Goal: Task Accomplishment & Management: Manage account settings

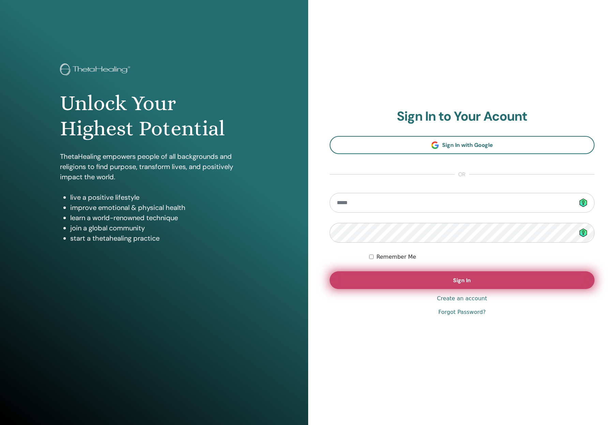
type input "**********"
click at [435, 282] on button "Sign In" at bounding box center [462, 280] width 265 height 18
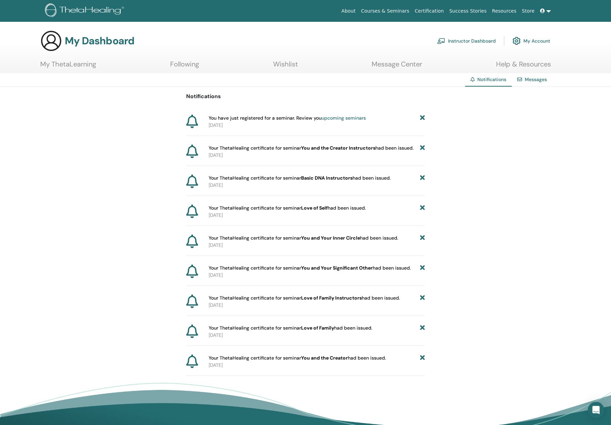
drag, startPoint x: 240, startPoint y: 124, endPoint x: 209, endPoint y: 116, distance: 32.7
click at [209, 116] on div "You have just registered for a seminar. Review you upcoming seminars [DATE]" at bounding box center [315, 122] width 219 height 14
click at [422, 118] on icon at bounding box center [422, 118] width 5 height 7
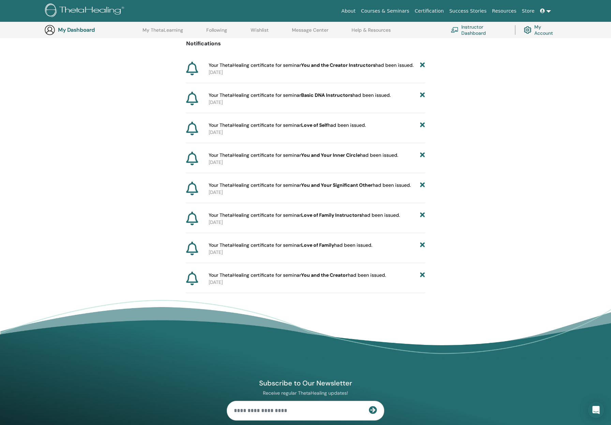
scroll to position [50, 0]
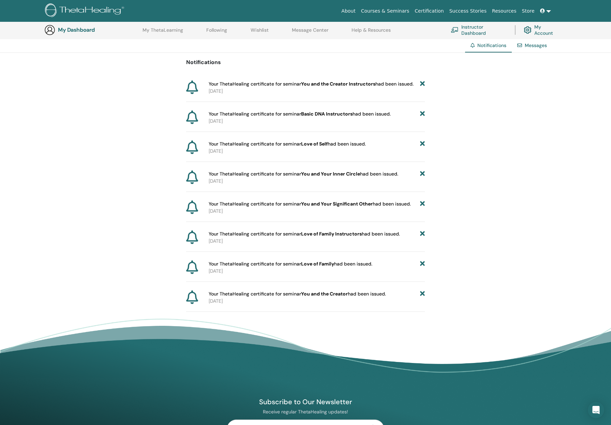
click at [396, 12] on link "Courses & Seminars" at bounding box center [385, 11] width 54 height 13
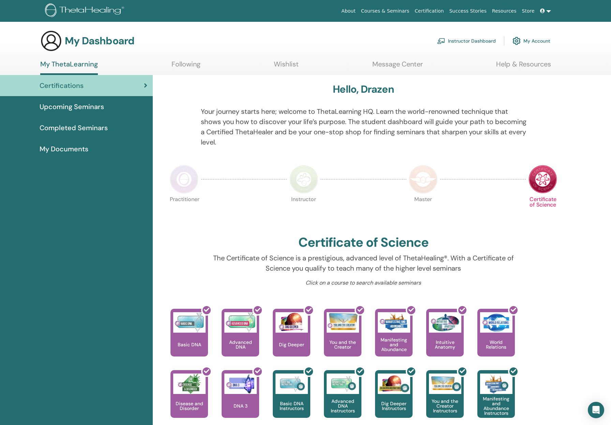
click at [96, 126] on span "Completed Seminars" at bounding box center [74, 128] width 68 height 10
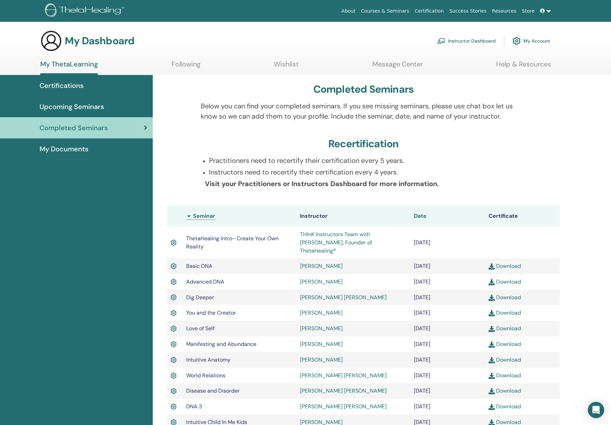
click at [423, 215] on span "Date" at bounding box center [420, 215] width 13 height 7
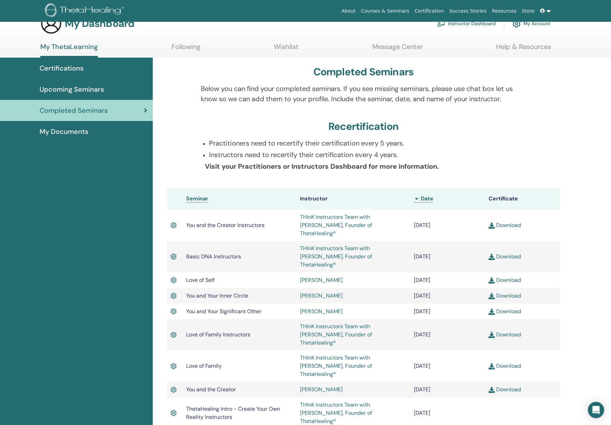
scroll to position [34, 0]
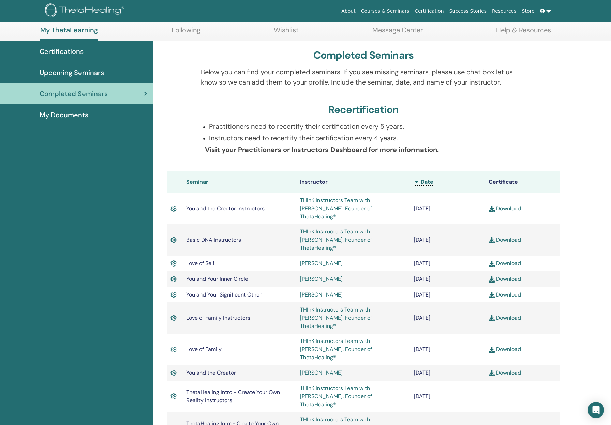
click at [200, 182] on span "Seminar" at bounding box center [197, 181] width 22 height 7
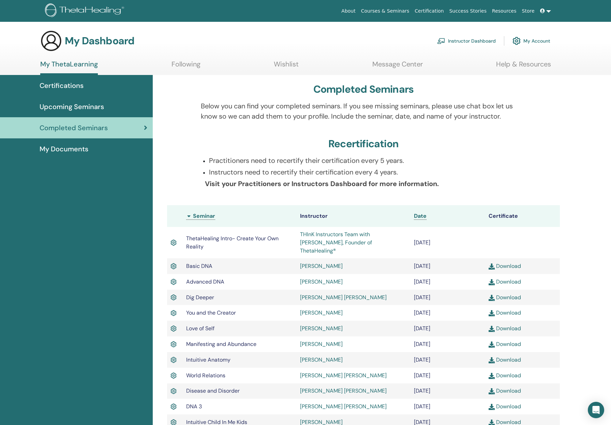
click at [543, 12] on icon at bounding box center [542, 11] width 5 height 5
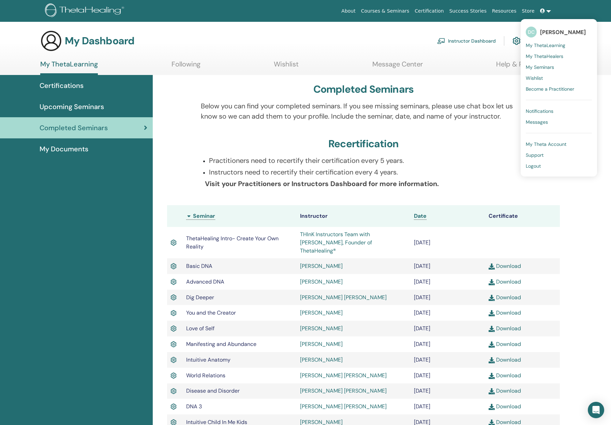
click at [531, 168] on span "Logout" at bounding box center [533, 166] width 15 height 6
